Goal: Task Accomplishment & Management: Use online tool/utility

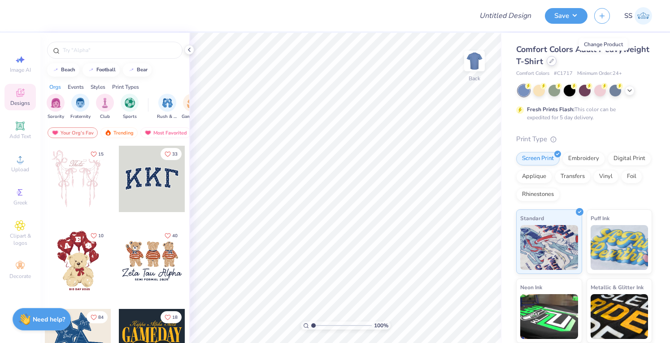
click at [557, 61] on div at bounding box center [552, 61] width 10 height 10
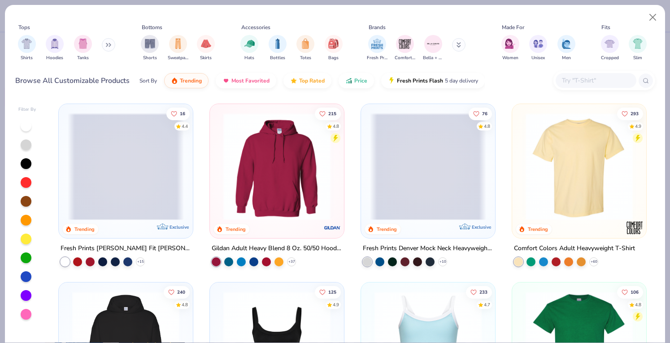
click at [602, 79] on input "text" at bounding box center [595, 80] width 69 height 10
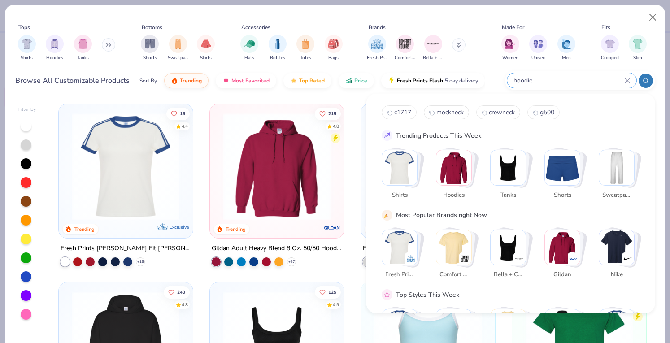
type input "hoodie"
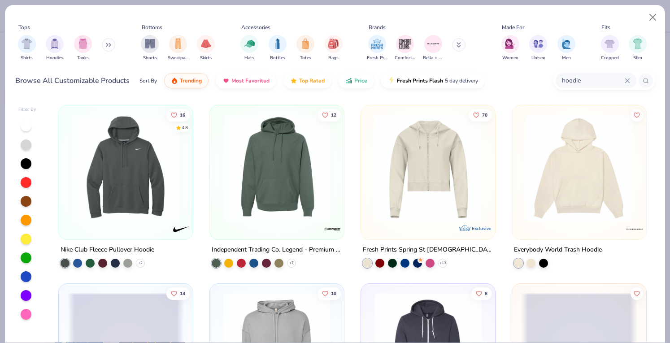
scroll to position [537, 0]
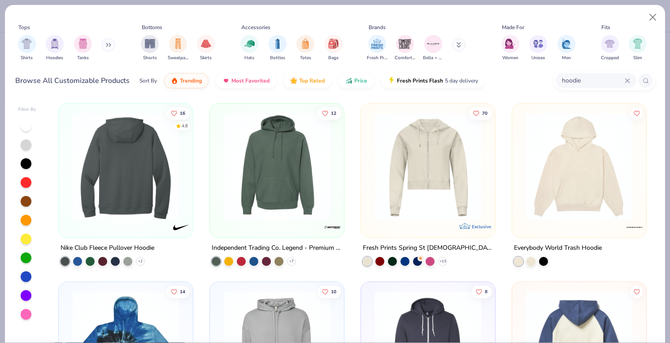
click at [67, 160] on img at bounding box center [9, 166] width 116 height 107
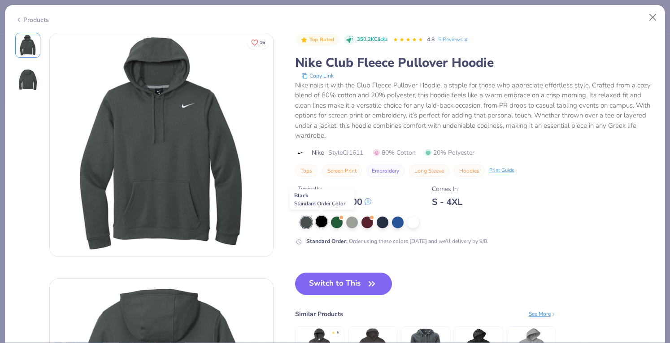
click at [319, 220] on div at bounding box center [322, 222] width 12 height 12
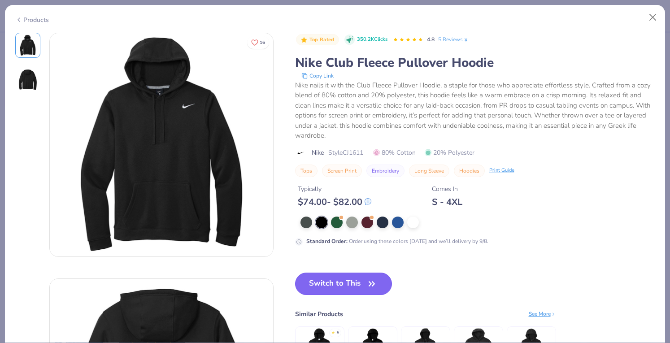
click at [329, 286] on button "Switch to This" at bounding box center [343, 284] width 97 height 22
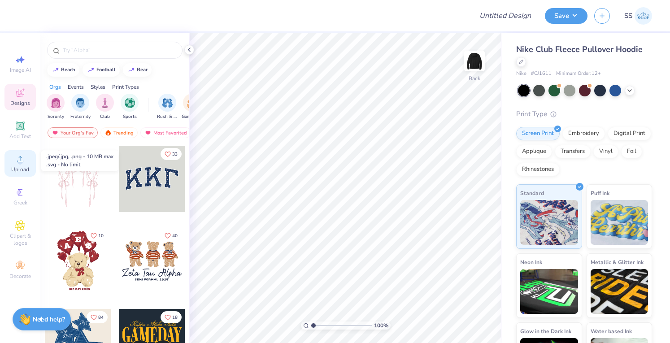
click at [19, 167] on span "Upload" at bounding box center [20, 169] width 18 height 7
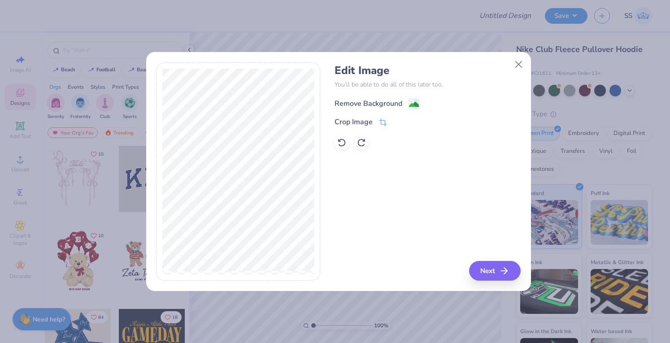
click at [344, 105] on div "Remove Background" at bounding box center [369, 103] width 68 height 11
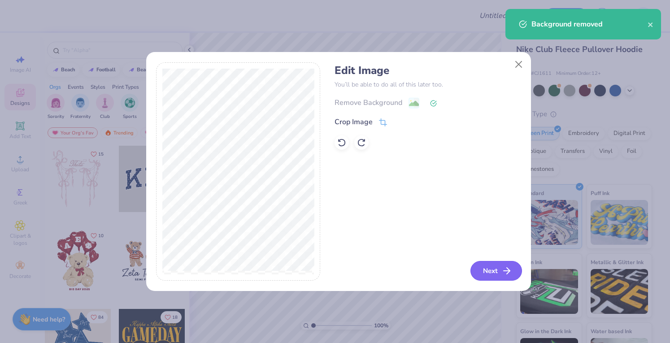
click at [489, 264] on button "Next" at bounding box center [497, 271] width 52 height 20
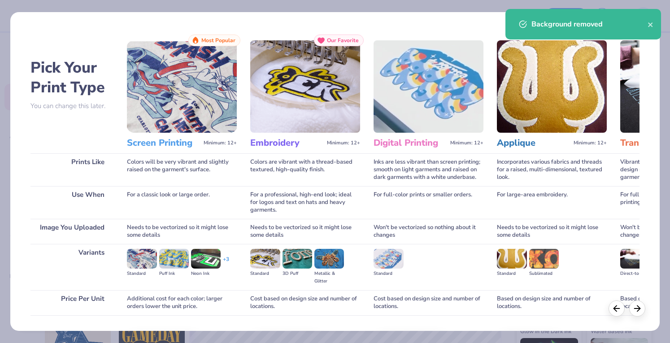
scroll to position [59, 0]
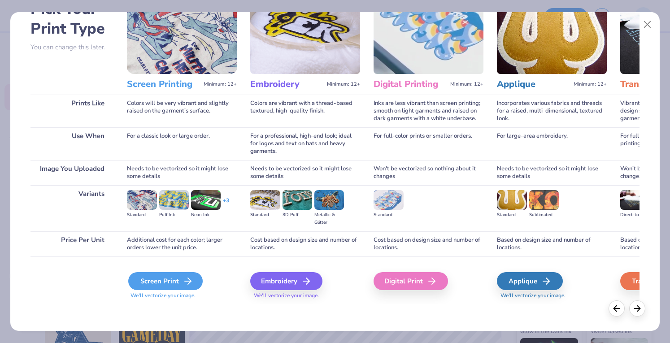
click at [157, 275] on div "Screen Print" at bounding box center [165, 281] width 74 height 18
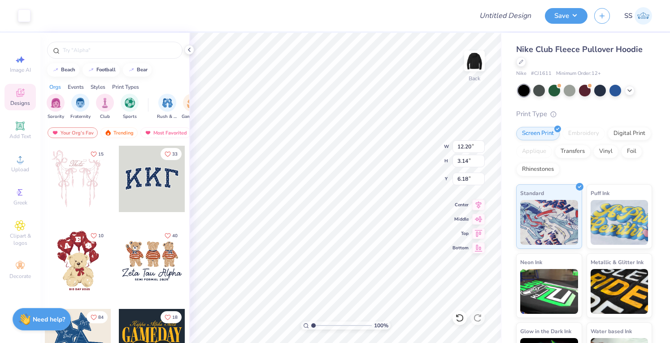
type input "3.30"
type input "0.85"
type input "2.57"
type input "4.88"
type input "1.26"
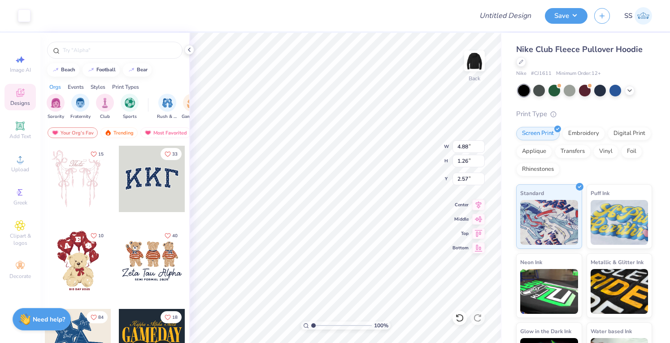
type input "0.96"
type input "4.36"
type input "1.13"
type input "0.50"
click at [524, 64] on div at bounding box center [522, 61] width 10 height 10
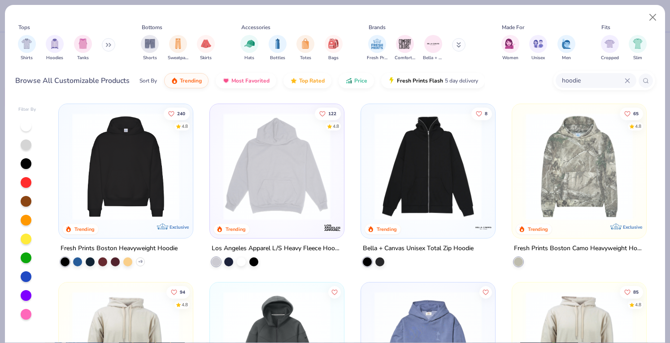
click at [575, 80] on input "hoodie" at bounding box center [593, 80] width 64 height 10
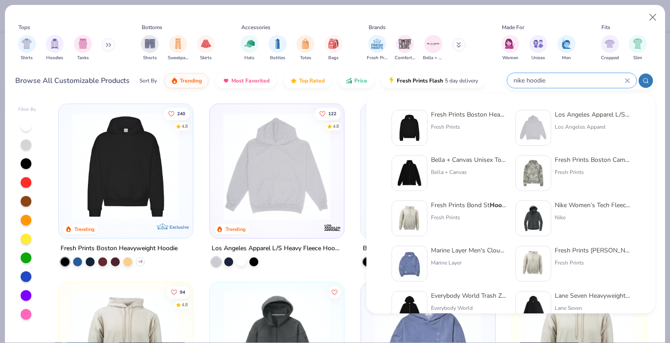
type input "nike hoodie"
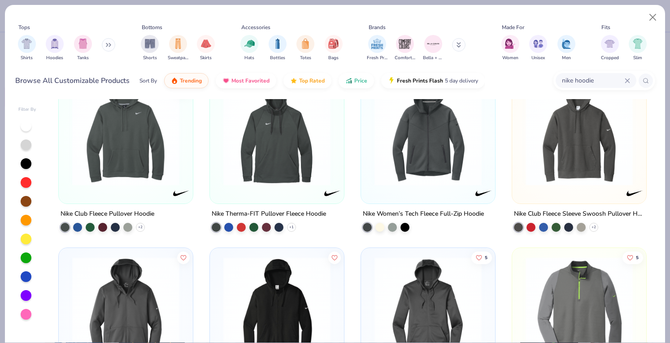
scroll to position [35, 0]
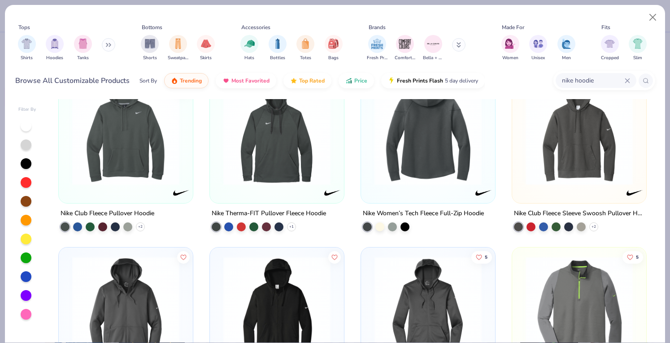
click at [555, 150] on img at bounding box center [579, 131] width 116 height 107
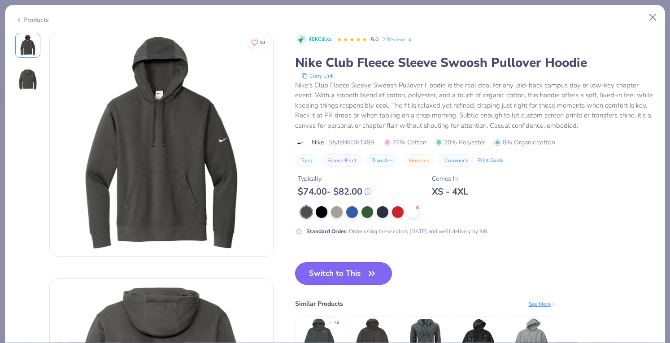
click at [323, 279] on button "Switch to This" at bounding box center [343, 274] width 97 height 22
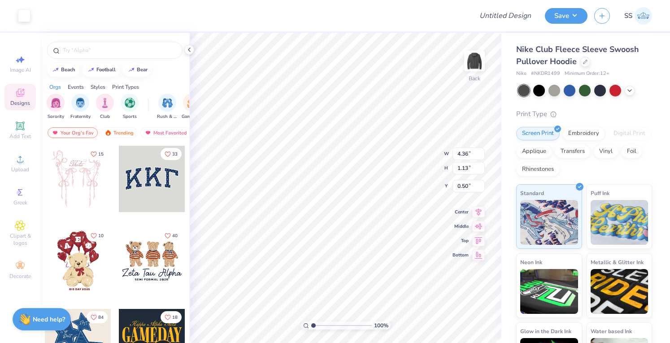
type input "3.00"
click at [536, 88] on div at bounding box center [540, 90] width 12 height 12
click at [533, 18] on input "Design Title" at bounding box center [517, 16] width 44 height 18
type input "Hoodies for Emprical"
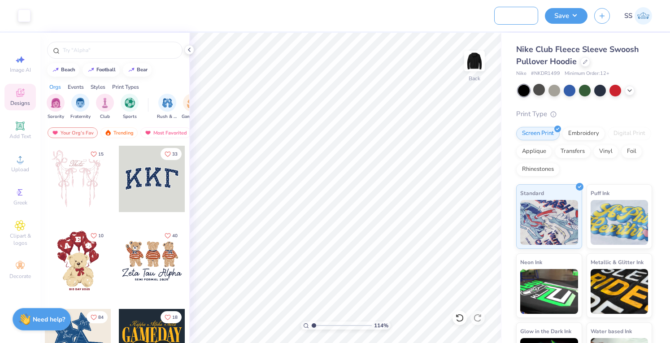
type input "1.14321633071175"
type input "Hoodies for Empirical"
type input "1.14321633071175"
type input "Hoodies for Empirical"
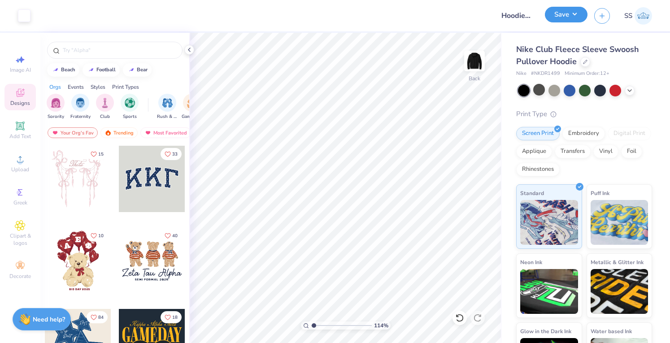
click at [558, 18] on button "Save" at bounding box center [566, 15] width 43 height 16
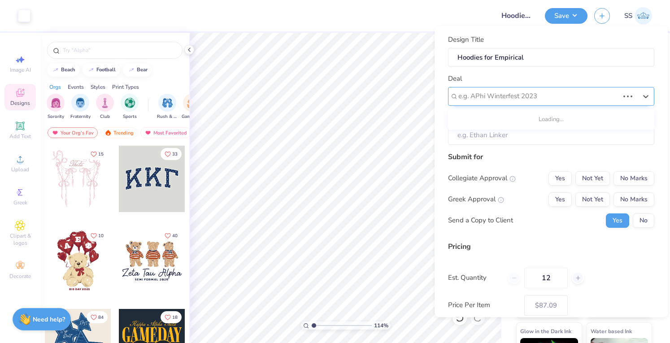
click at [521, 95] on div at bounding box center [539, 97] width 161 height 12
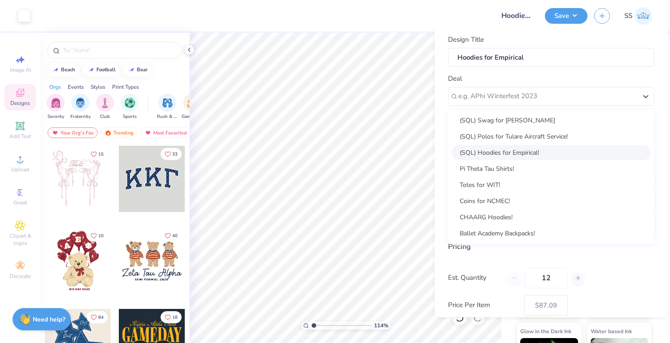
click at [504, 146] on div "(SQL) Hoodies for Empirical!" at bounding box center [551, 152] width 199 height 15
type input "1.14321633071175"
type input "[PERSON_NAME]"
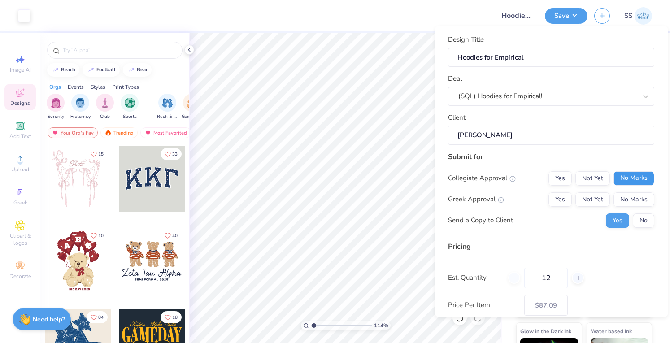
click at [614, 179] on button "No Marks" at bounding box center [634, 178] width 41 height 14
drag, startPoint x: 624, startPoint y: 196, endPoint x: 638, endPoint y: 225, distance: 32.3
click at [638, 225] on div "Collegiate Approval Yes Not Yet No Marks Greek Approval Yes Not Yet No Marks Se…" at bounding box center [551, 199] width 206 height 57
click at [638, 225] on button "No" at bounding box center [644, 221] width 22 height 14
type input "1.14321633071175"
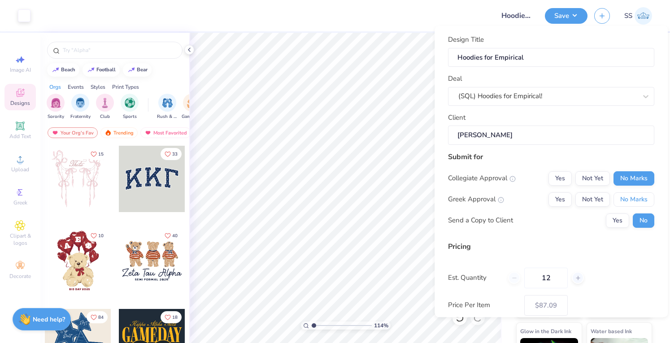
click at [626, 199] on button "No Marks" at bounding box center [634, 200] width 41 height 14
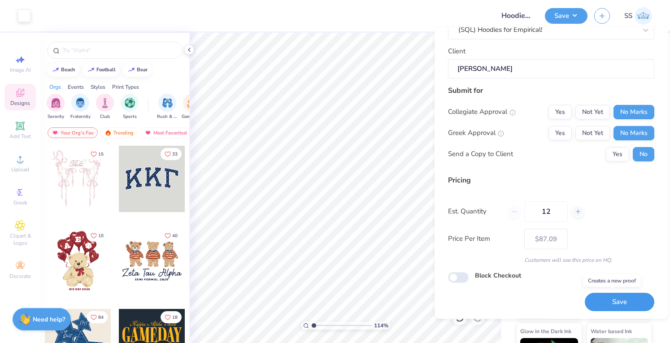
click at [600, 308] on button "Save" at bounding box center [620, 302] width 70 height 18
type input "$87.09"
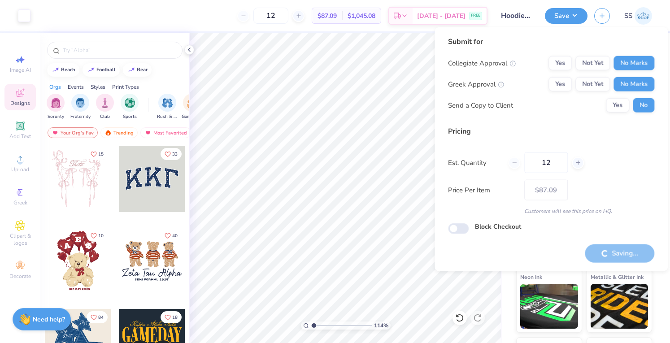
type input "1.14321633071175"
type input "– –"
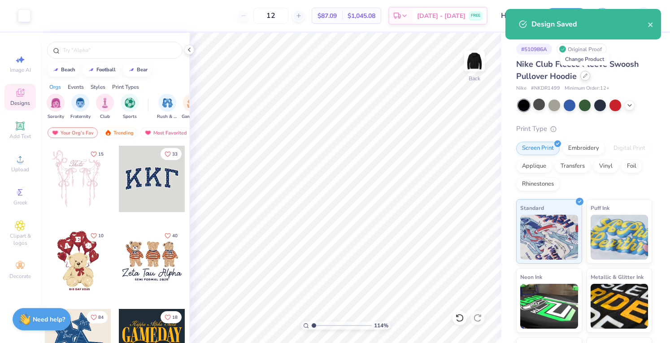
click at [582, 77] on div at bounding box center [586, 76] width 10 height 10
type input "1.14321633071175"
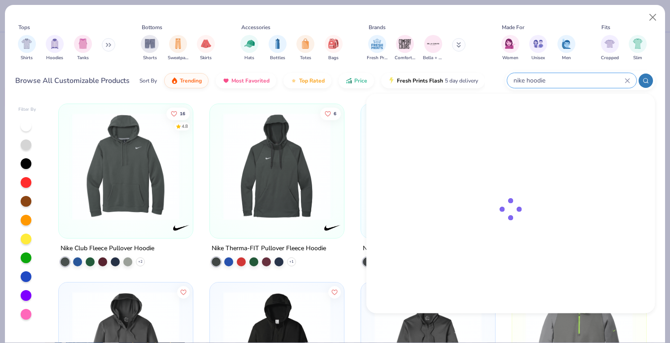
click at [565, 76] on input "nike hoodie" at bounding box center [569, 80] width 112 height 10
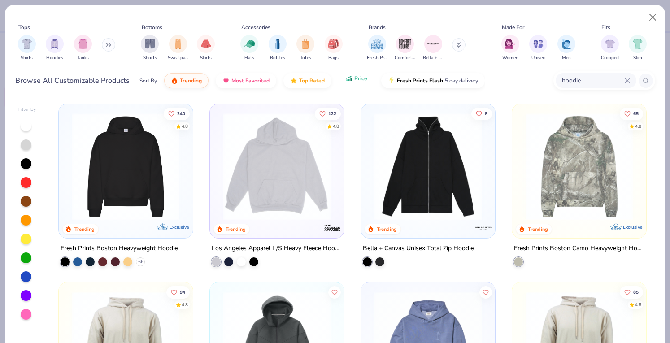
click at [350, 80] on icon "button" at bounding box center [349, 78] width 7 height 8
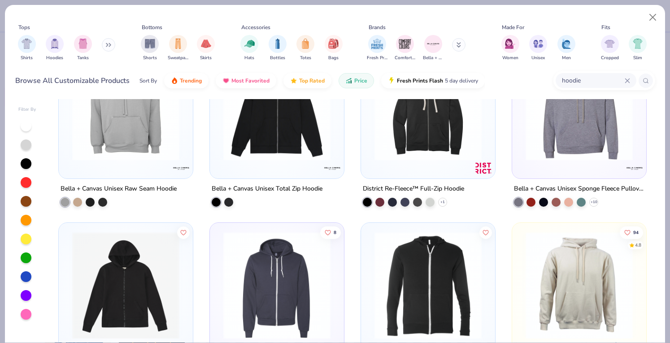
scroll to position [416, 0]
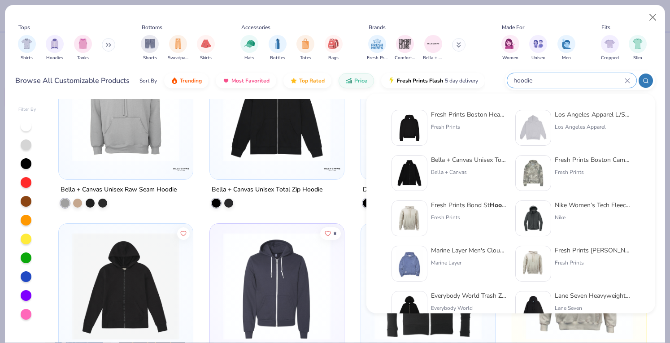
click at [574, 79] on input "hoodie" at bounding box center [569, 80] width 112 height 10
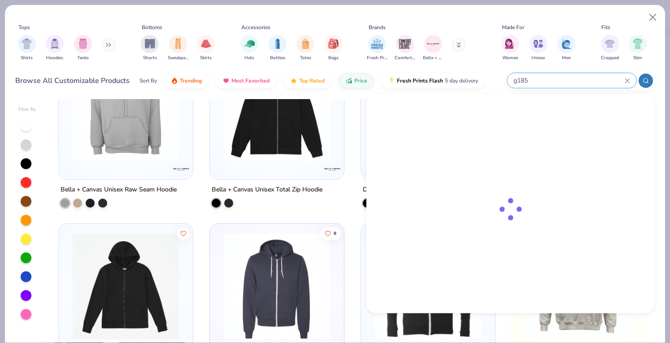
type input "g185"
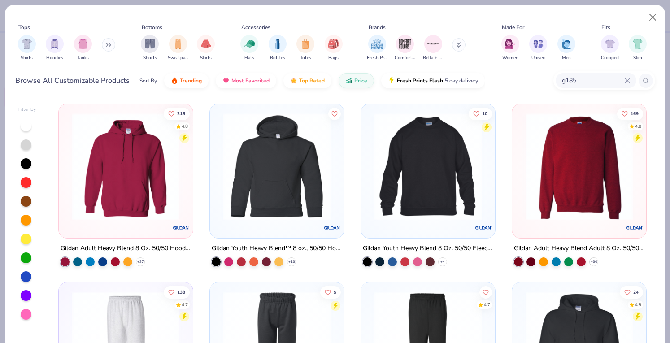
click at [101, 169] on img at bounding box center [126, 166] width 116 height 107
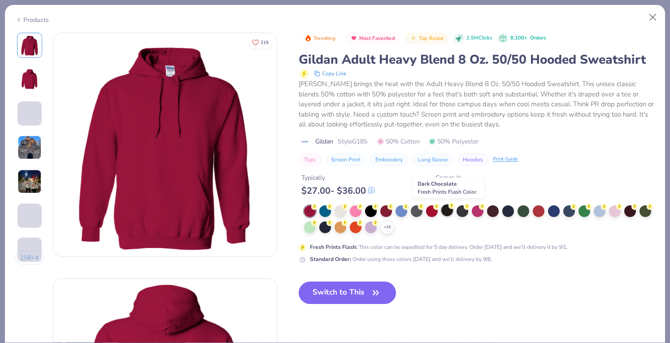
click at [448, 205] on div at bounding box center [448, 211] width 12 height 12
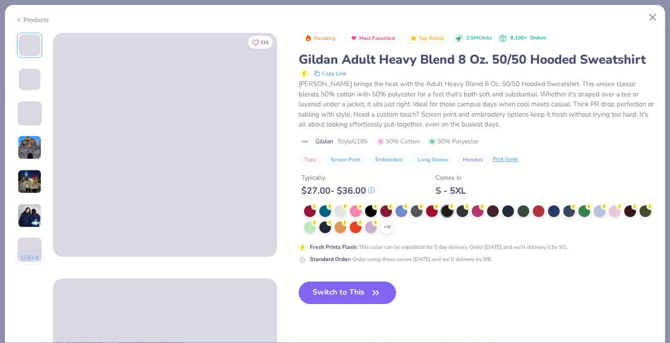
click at [353, 285] on button "Switch to This" at bounding box center [347, 293] width 97 height 22
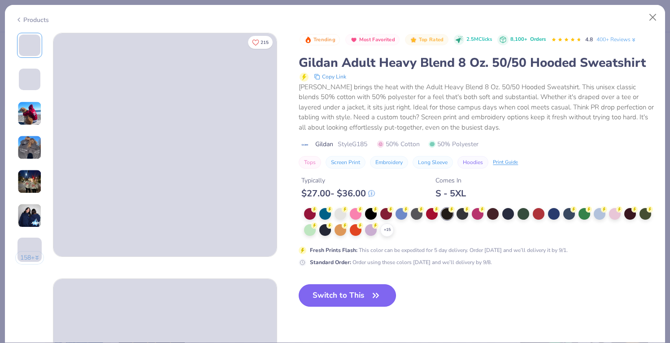
click at [354, 292] on button "Switch to This" at bounding box center [347, 296] width 97 height 22
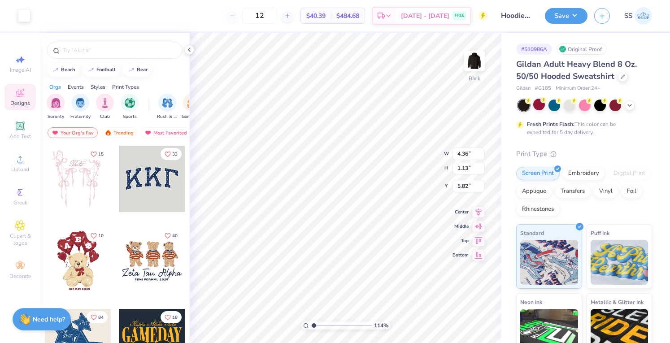
type input "1.14321633071175"
type input "2.44"
click at [600, 99] on div at bounding box center [601, 105] width 12 height 12
type input "1.14321633071175"
type input "3.00"
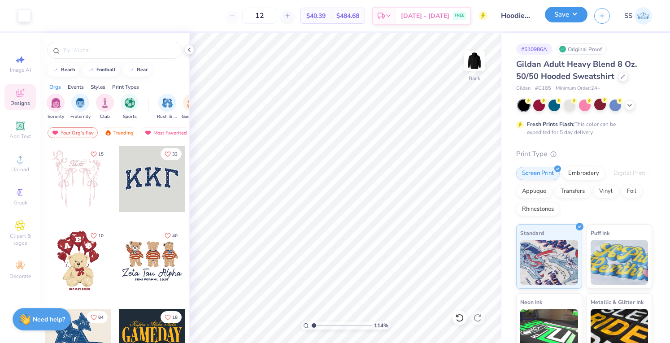
click at [580, 12] on button "Save" at bounding box center [566, 15] width 43 height 16
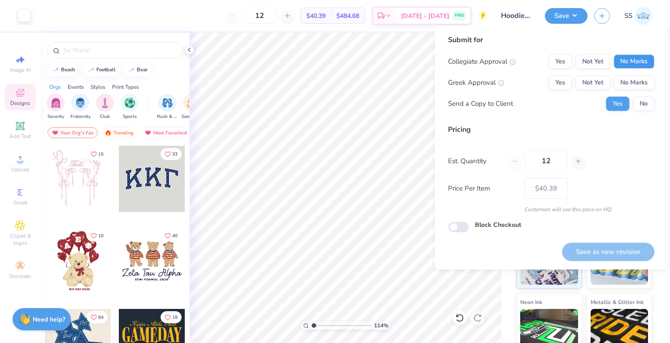
click at [639, 61] on button "No Marks" at bounding box center [634, 61] width 41 height 14
click at [637, 82] on button "No Marks" at bounding box center [634, 82] width 41 height 14
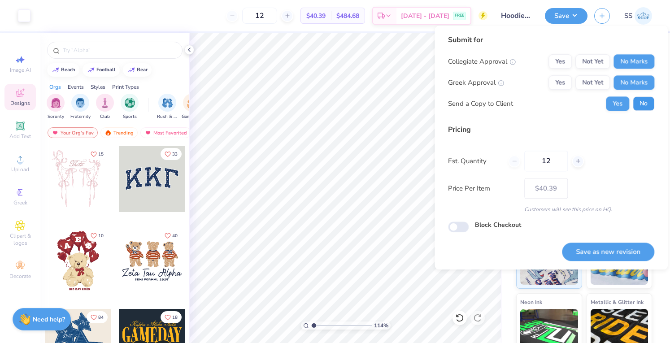
click at [639, 105] on button "No" at bounding box center [644, 103] width 22 height 14
type input "1.14321633071175"
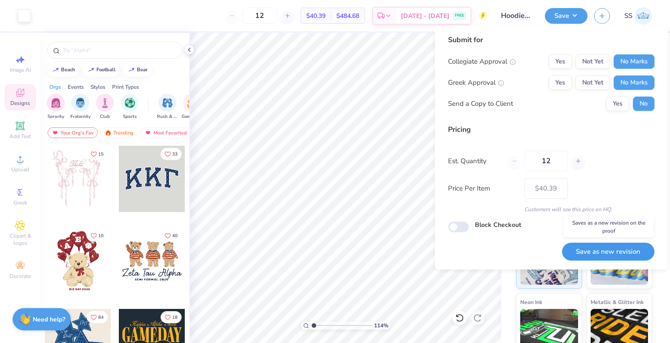
click at [577, 250] on button "Save as new revision" at bounding box center [608, 252] width 92 height 18
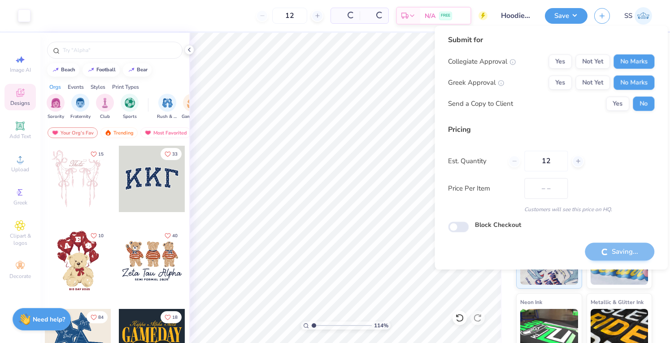
type input "$40.39"
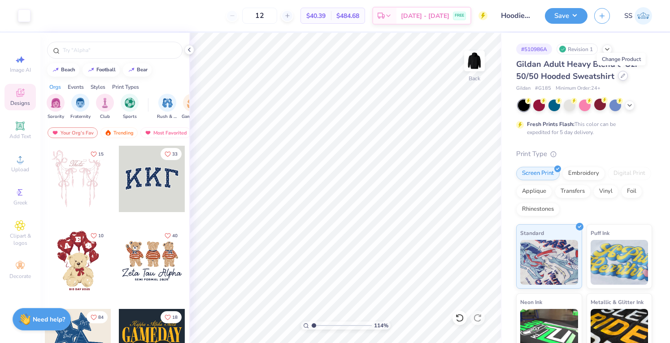
click at [623, 80] on div at bounding box center [623, 76] width 10 height 10
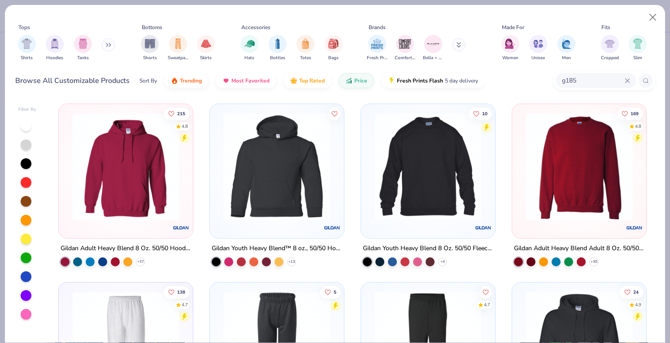
type input "1.14321633071175"
click at [578, 74] on div "g185" at bounding box center [596, 80] width 81 height 15
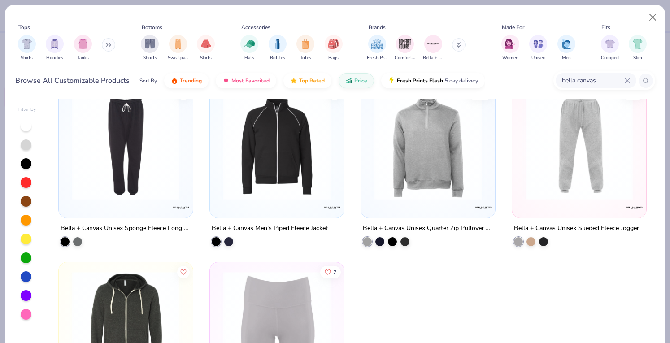
scroll to position [3594, 0]
click at [604, 83] on input "bella canvas" at bounding box center [593, 80] width 64 height 10
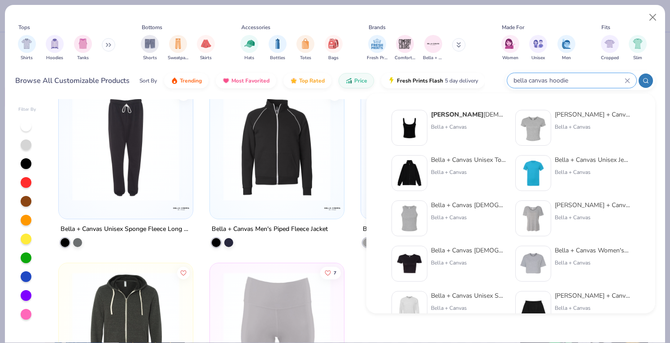
type input "bella canvas hoodie"
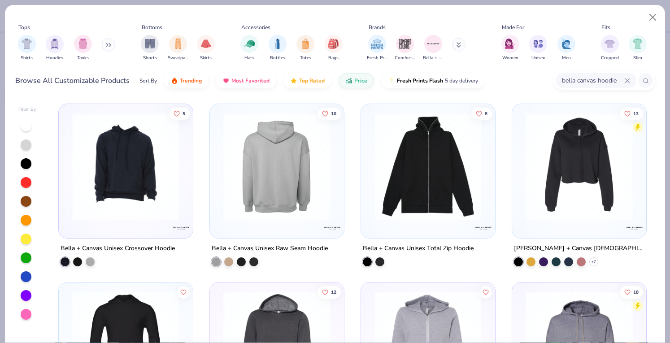
click at [219, 142] on img at bounding box center [161, 166] width 116 height 107
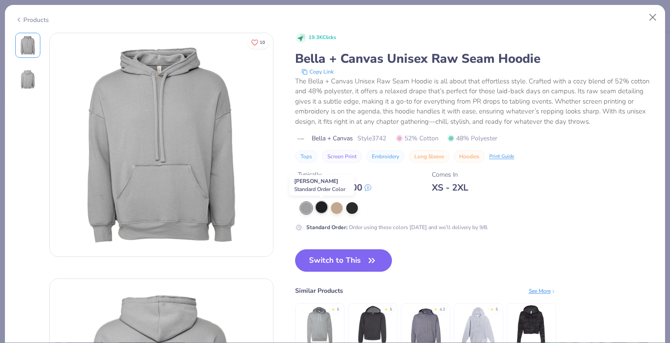
click at [321, 205] on div at bounding box center [322, 207] width 12 height 12
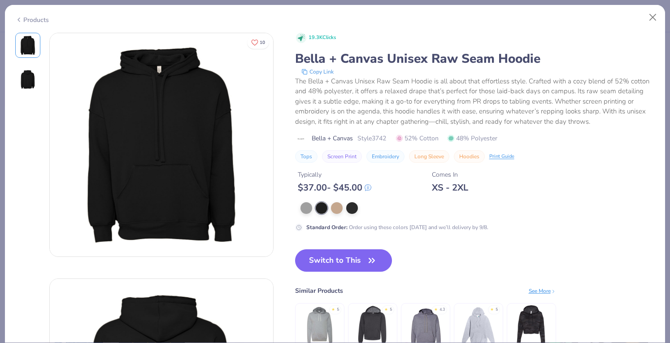
click at [386, 136] on span "Style 3742" at bounding box center [372, 138] width 29 height 9
copy span "3742"
click at [30, 13] on div "Products" at bounding box center [335, 16] width 661 height 23
click at [27, 15] on div "Products" at bounding box center [32, 19] width 34 height 9
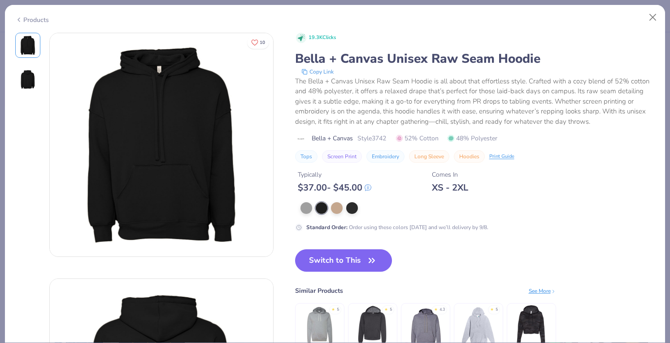
type input "1.14321633071175"
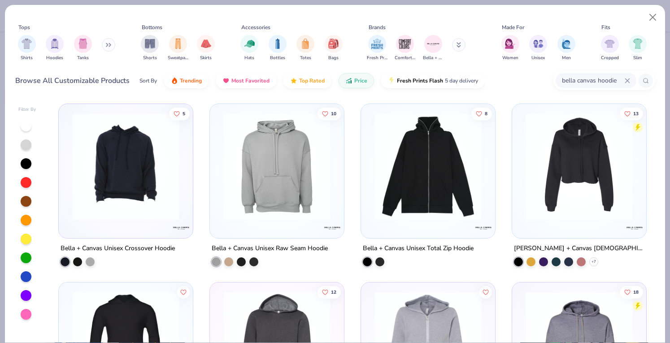
scroll to position [0, 0]
click at [630, 79] on icon at bounding box center [628, 81] width 4 height 4
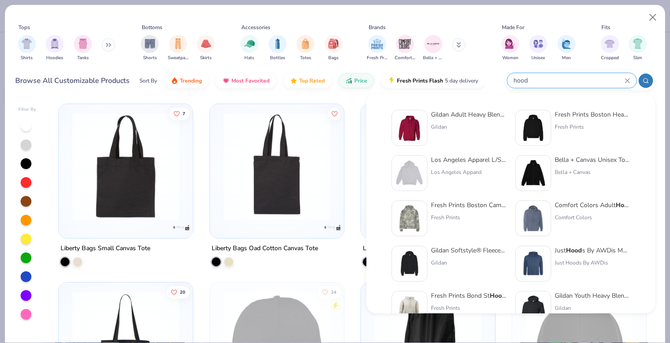
type input "hood"
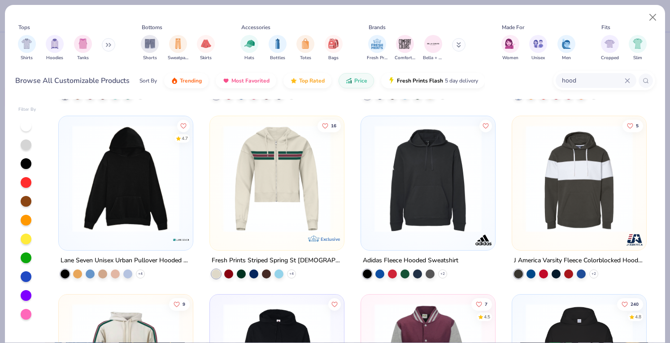
scroll to position [2477, 0]
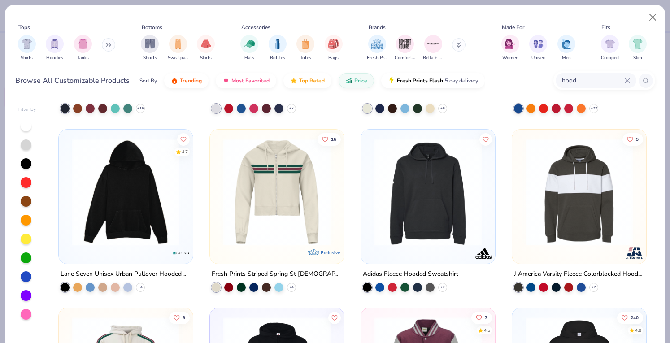
click at [379, 201] on img at bounding box center [428, 191] width 116 height 107
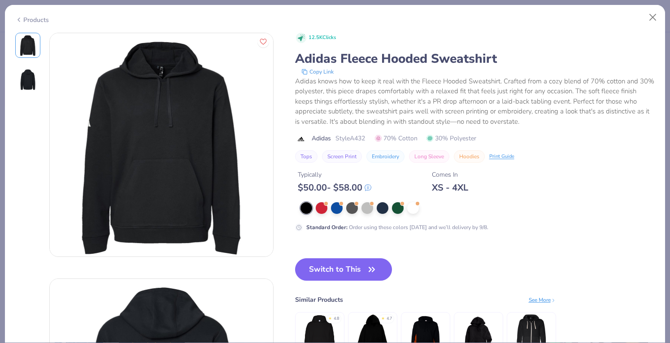
click at [31, 22] on div "Products" at bounding box center [335, 16] width 661 height 23
click at [17, 18] on icon at bounding box center [18, 19] width 7 height 11
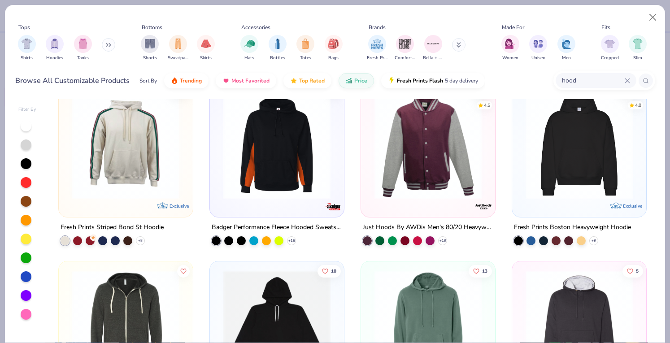
scroll to position [2731, 0]
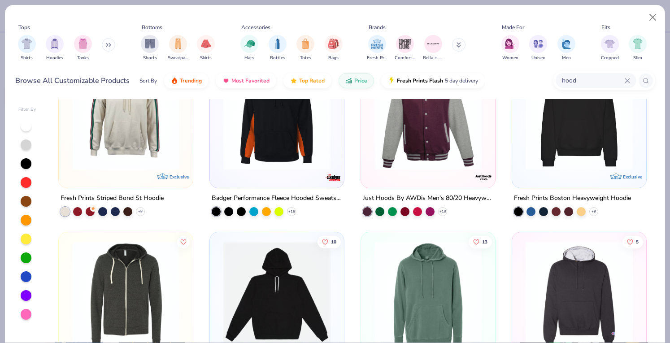
click at [544, 150] on img at bounding box center [579, 116] width 116 height 107
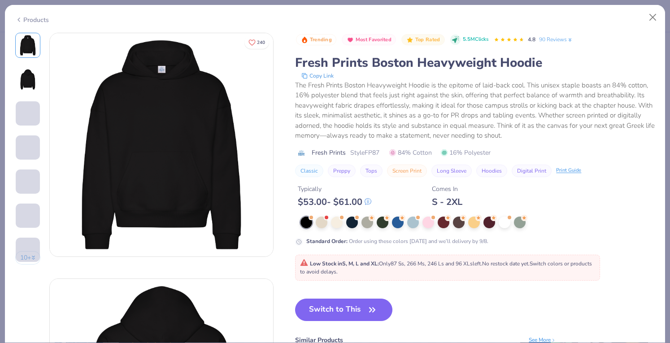
click at [27, 19] on div "Products" at bounding box center [32, 19] width 34 height 9
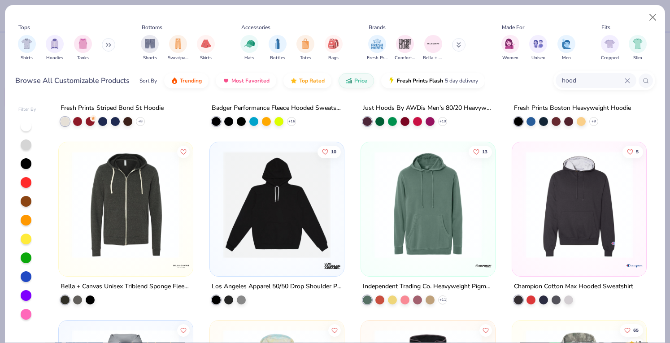
scroll to position [2826, 0]
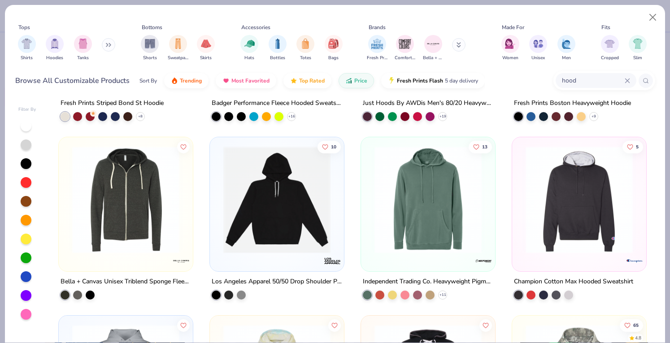
click at [422, 202] on img at bounding box center [428, 199] width 116 height 107
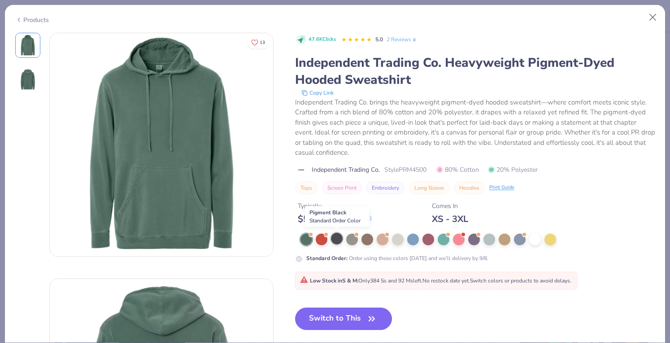
click at [338, 234] on div at bounding box center [337, 239] width 12 height 12
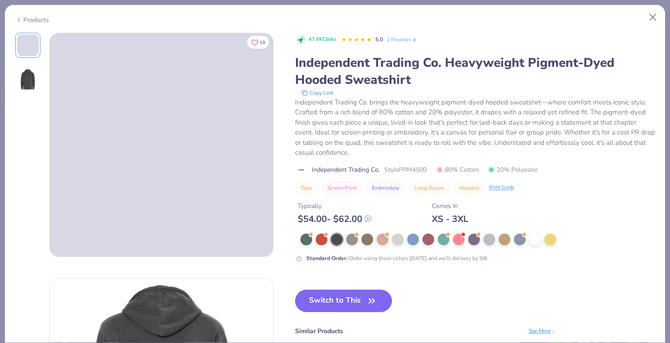
click at [31, 20] on div "Products" at bounding box center [32, 19] width 34 height 9
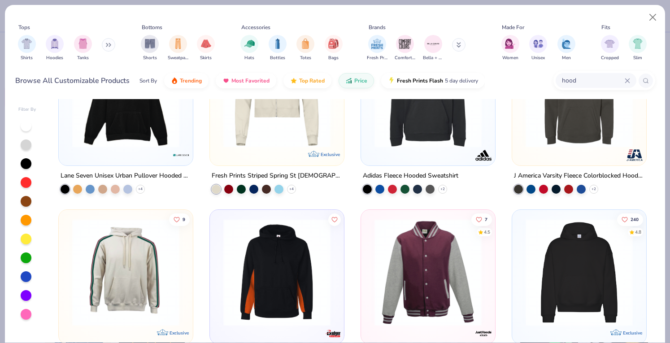
scroll to position [2575, 0]
click at [577, 270] on img at bounding box center [579, 272] width 116 height 107
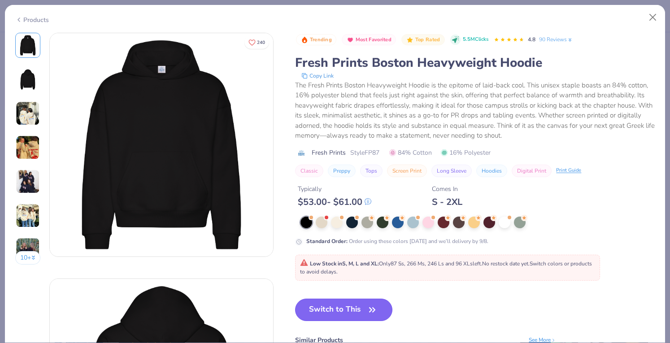
click at [327, 305] on button "Switch to This" at bounding box center [343, 310] width 97 height 22
type input "1.14321633071175"
type textarea "x"
type input "1.14321633071175"
type textarea "x"
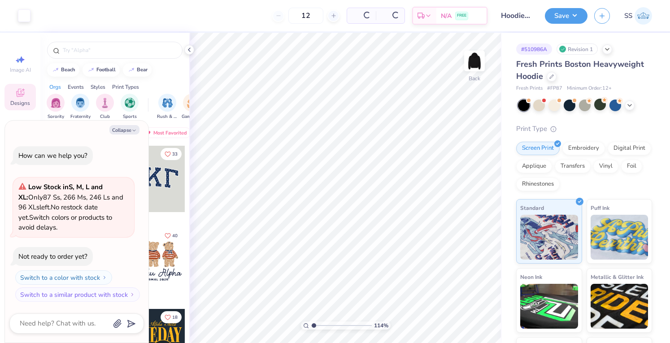
type input "1.14321633071175"
type textarea "x"
type input "1.14321633071175"
type textarea "x"
type input "1.14321633071175"
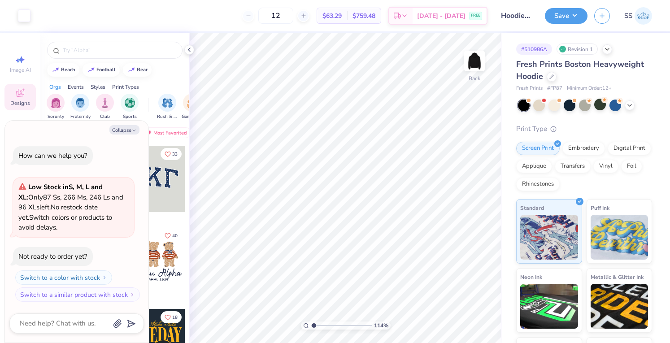
type textarea "x"
type input "1.14321633071175"
type textarea "x"
type input "1.14321633071175"
type textarea "x"
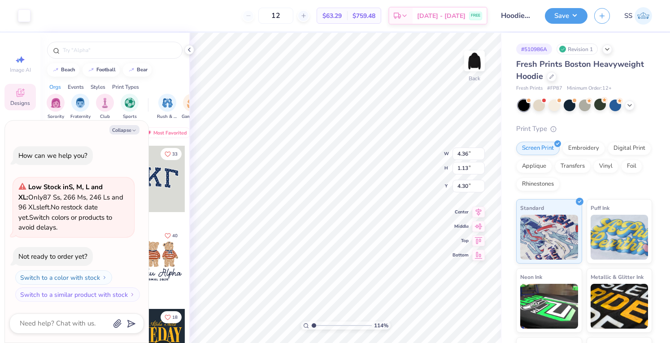
type input "1.14321633071175"
type textarea "x"
type input "3.00"
type input "1.14321633071175"
type textarea "x"
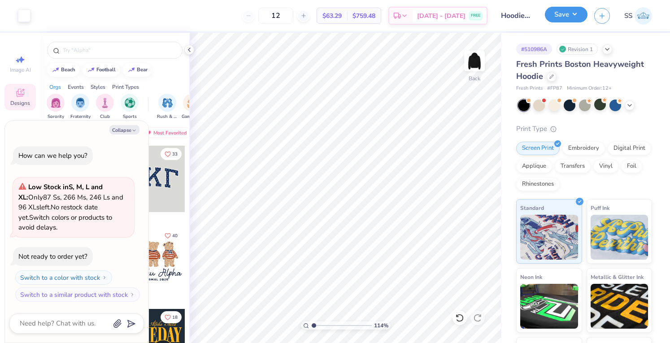
click at [562, 19] on button "Save" at bounding box center [566, 15] width 43 height 16
type input "1.14321633071175"
type textarea "x"
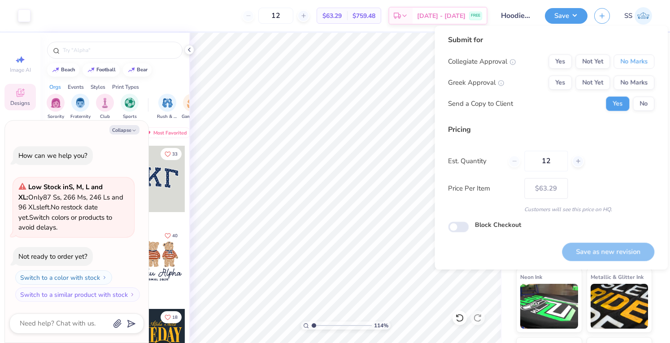
click at [634, 69] on button "No Marks" at bounding box center [634, 61] width 41 height 14
drag, startPoint x: 634, startPoint y: 79, endPoint x: 642, endPoint y: 104, distance: 25.7
click at [642, 104] on div "Collegiate Approval Yes Not Yet No Marks Greek Approval Yes Not Yet No Marks Se…" at bounding box center [551, 82] width 206 height 57
click at [642, 104] on button "No" at bounding box center [644, 103] width 22 height 14
type input "1.14321633071175"
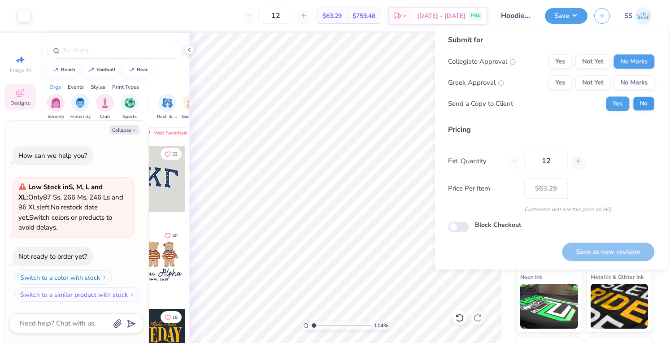
type textarea "x"
click at [632, 84] on button "No Marks" at bounding box center [634, 82] width 41 height 14
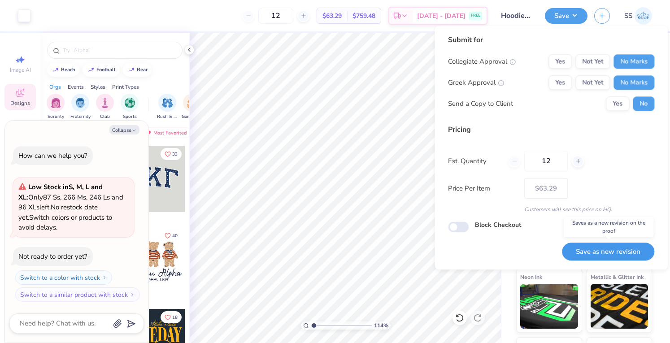
click at [583, 251] on button "Save as new revision" at bounding box center [608, 252] width 92 height 18
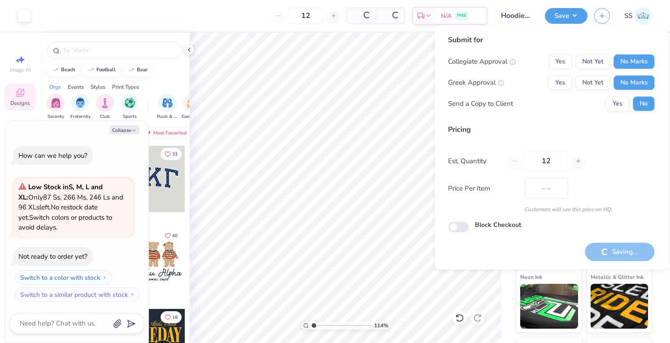
type input "$63.29"
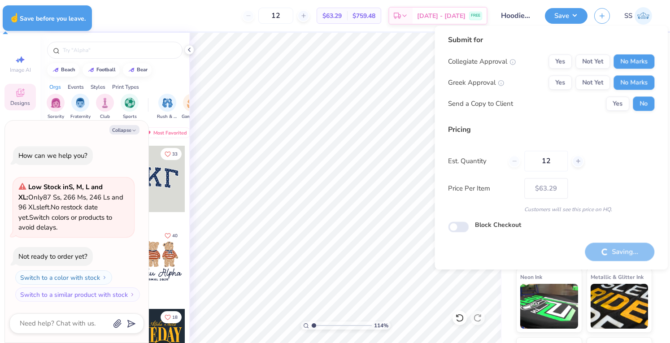
type input "1.14321633071175"
type textarea "x"
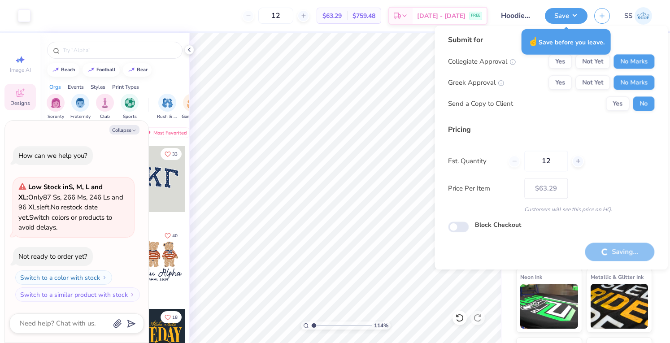
type input "1.14321633071175"
type textarea "x"
type input "1.14321633071175"
type textarea "x"
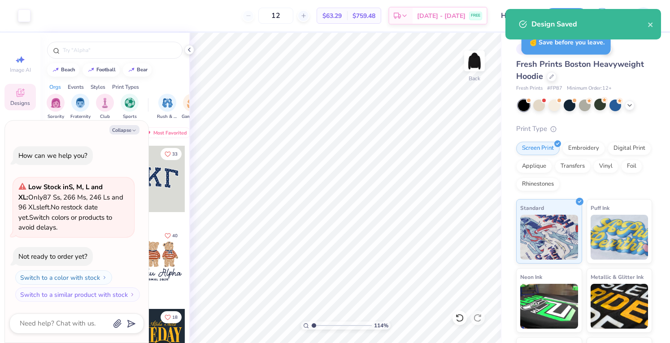
type input "1.14321633071175"
type textarea "x"
